Goal: Find specific page/section: Find specific page/section

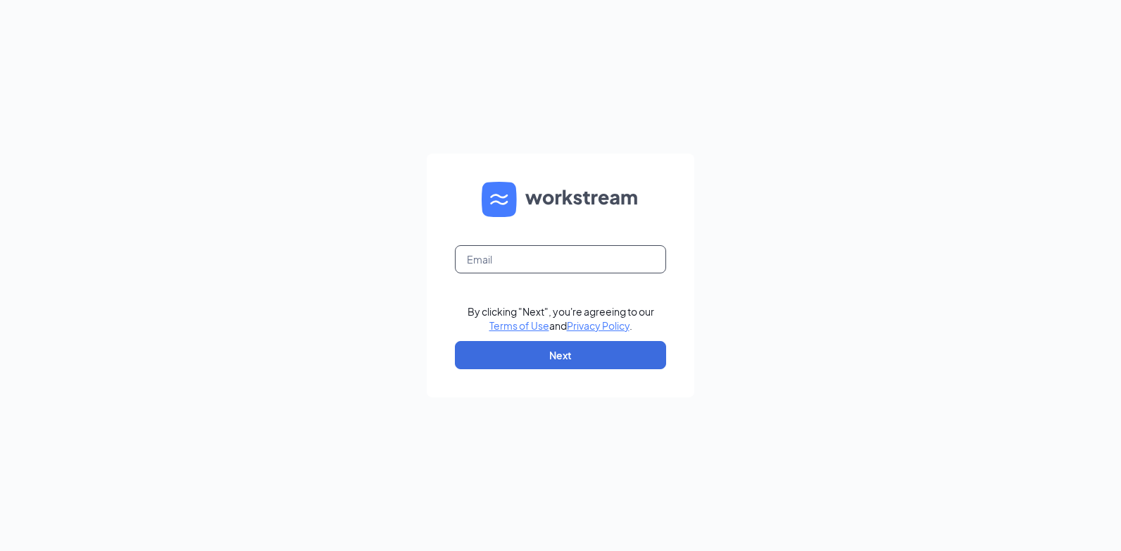
click at [484, 258] on input "text" at bounding box center [560, 259] width 211 height 28
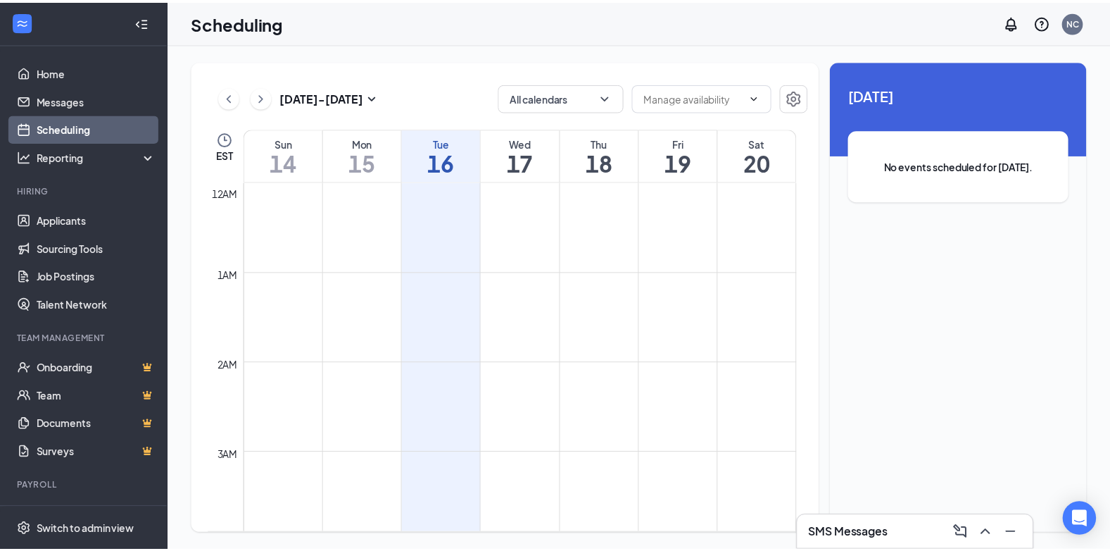
scroll to position [692, 0]
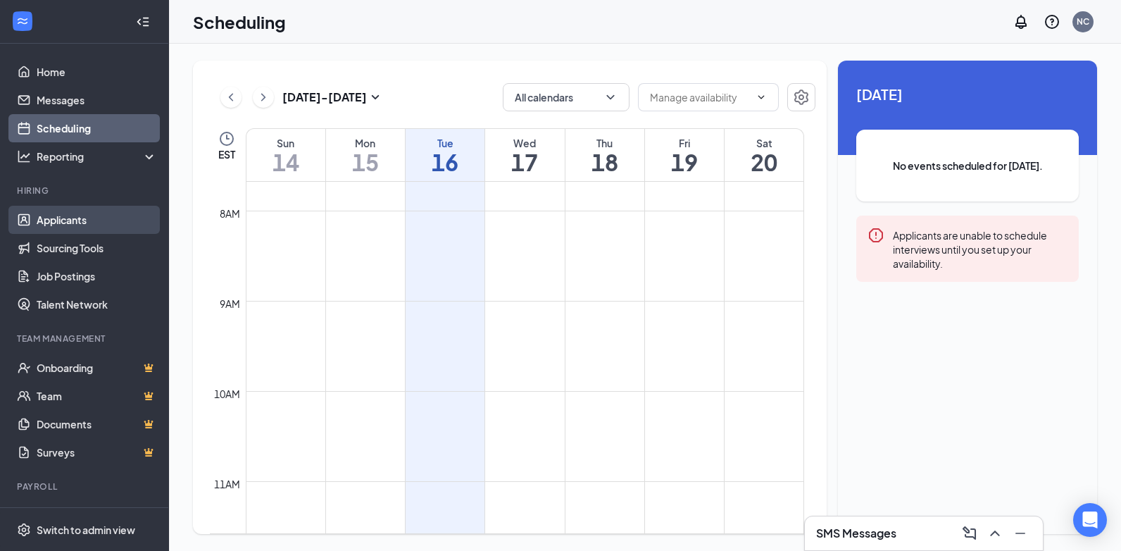
click at [94, 222] on link "Applicants" at bounding box center [97, 220] width 120 height 28
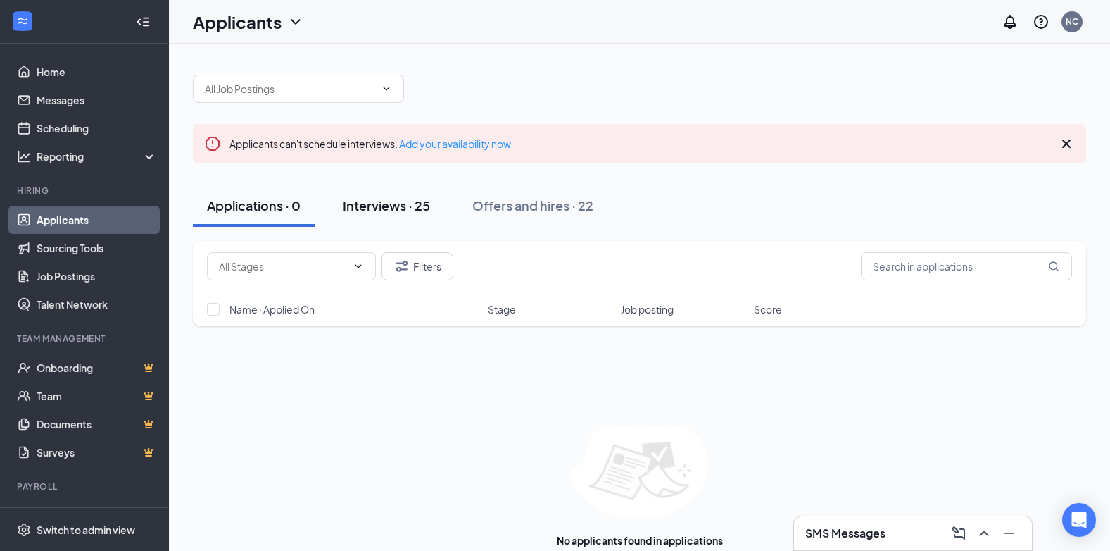
drag, startPoint x: 406, startPoint y: 208, endPoint x: 396, endPoint y: 212, distance: 10.7
click at [405, 208] on div "Interviews · 25" at bounding box center [386, 205] width 87 height 18
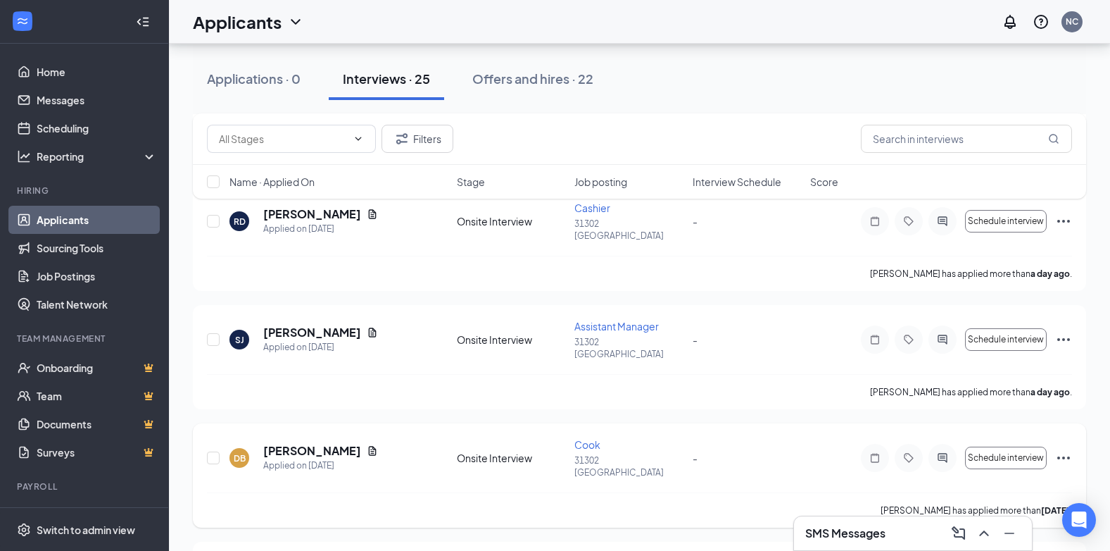
scroll to position [422, 0]
